Goal: Task Accomplishment & Management: Manage account settings

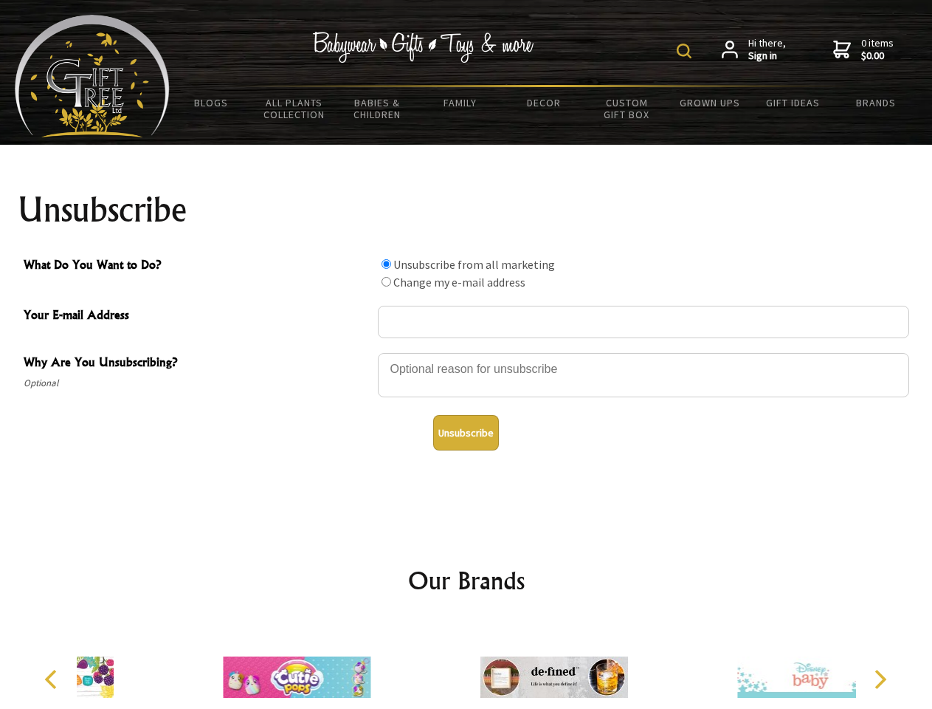
click at [686, 51] on img at bounding box center [684, 51] width 15 height 15
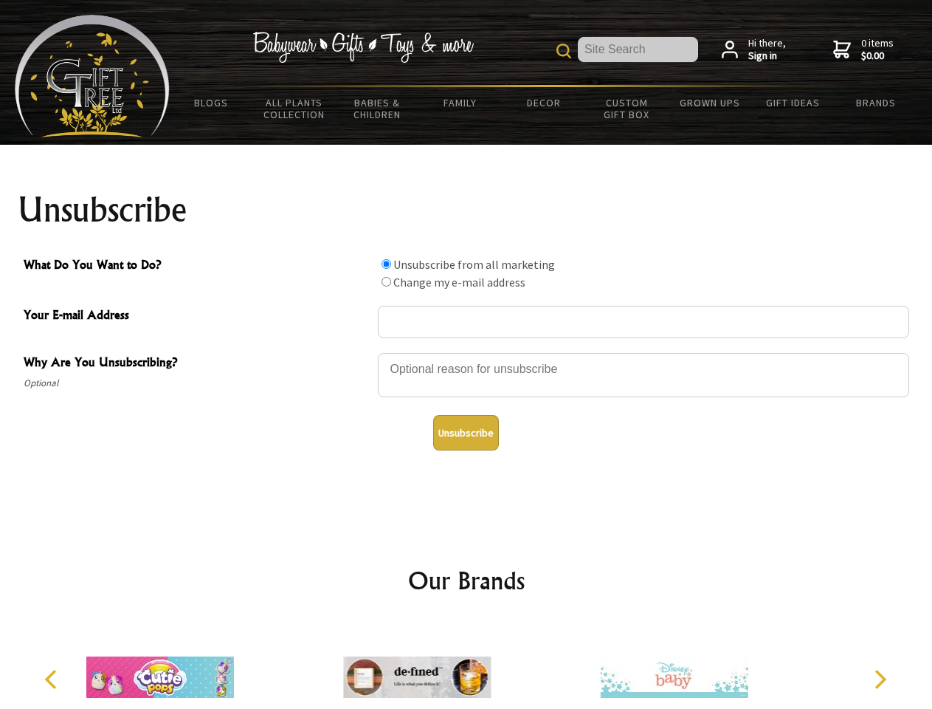
click at [466, 352] on div at bounding box center [643, 377] width 531 height 52
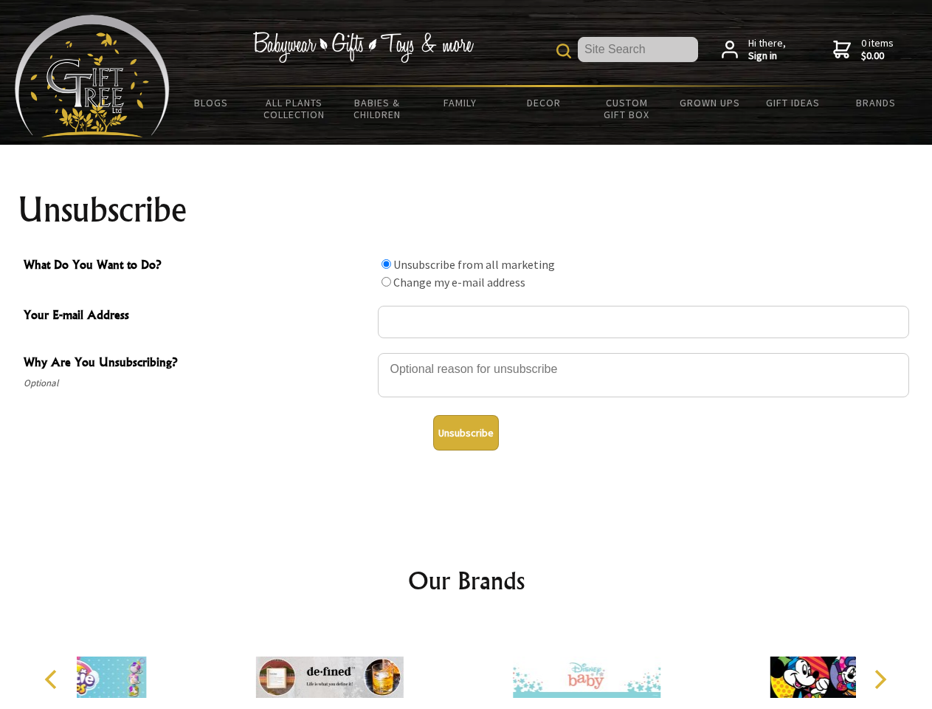
click at [386, 263] on input "What Do You Want to Do?" at bounding box center [387, 264] width 10 height 10
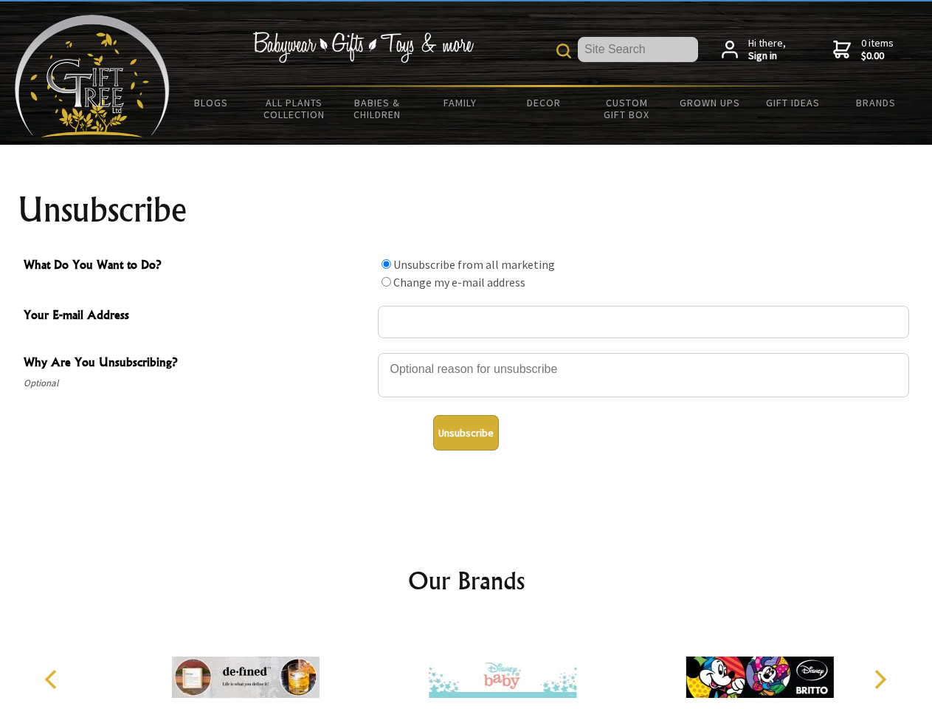
click at [386, 281] on input "What Do You Want to Do?" at bounding box center [387, 282] width 10 height 10
radio input "true"
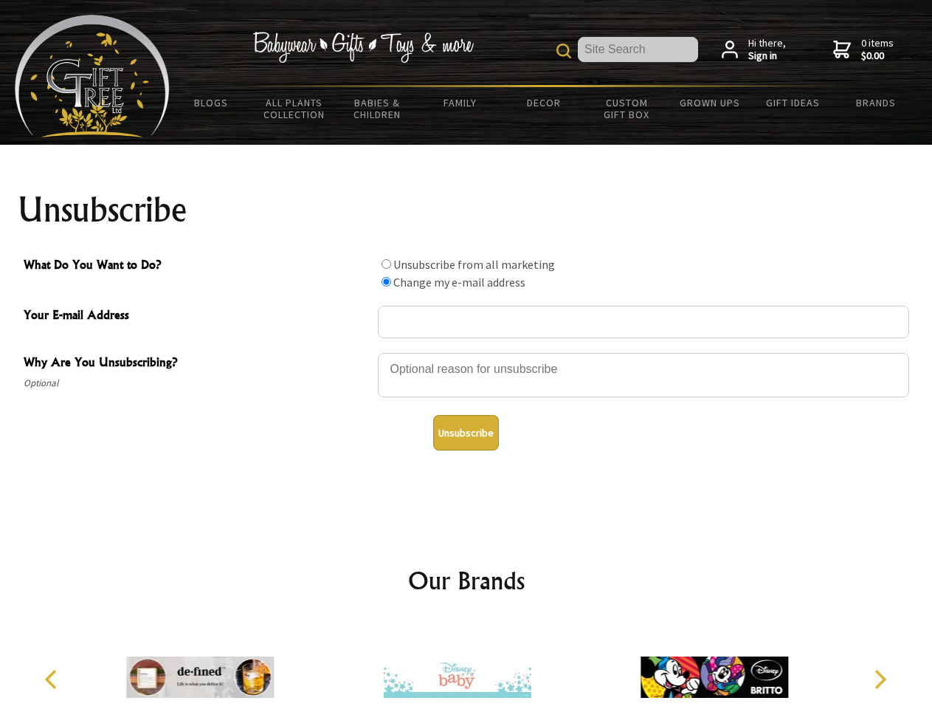
click at [466, 432] on button "Unsubscribe" at bounding box center [466, 432] width 66 height 35
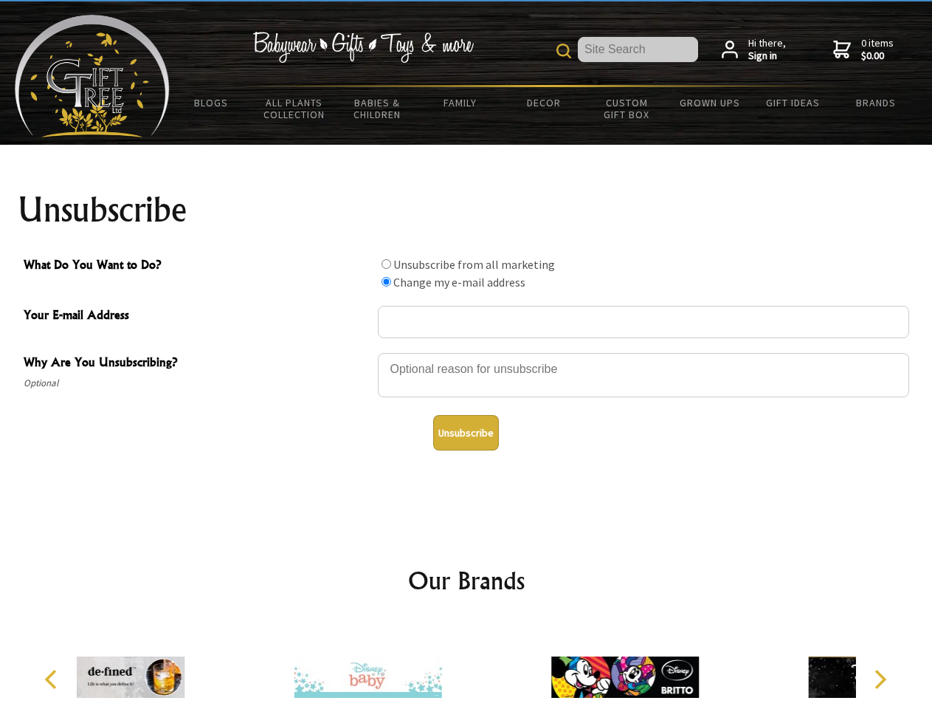
click at [466, 665] on div at bounding box center [367, 678] width 257 height 115
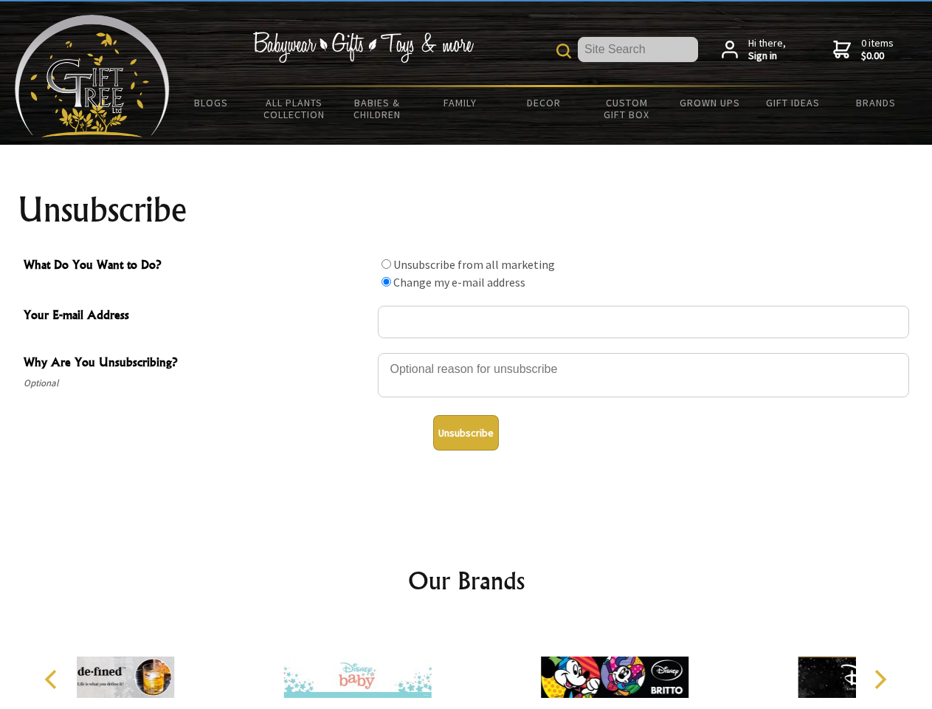
click at [53, 679] on icon "Previous" at bounding box center [52, 678] width 19 height 19
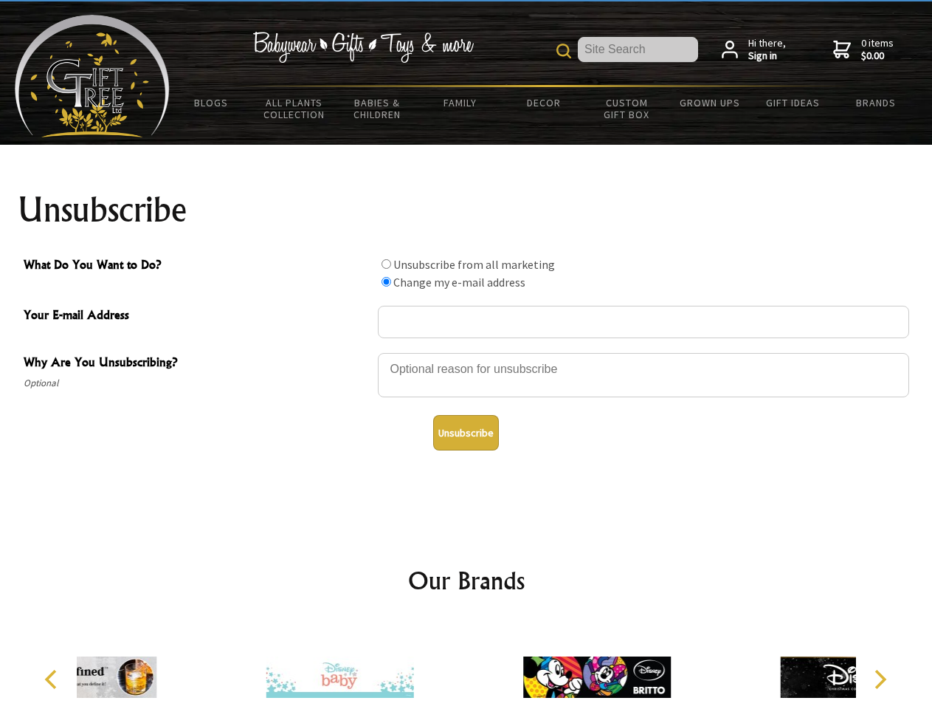
click at [880, 679] on icon "Next" at bounding box center [878, 678] width 19 height 19
